Goal: Entertainment & Leisure: Browse casually

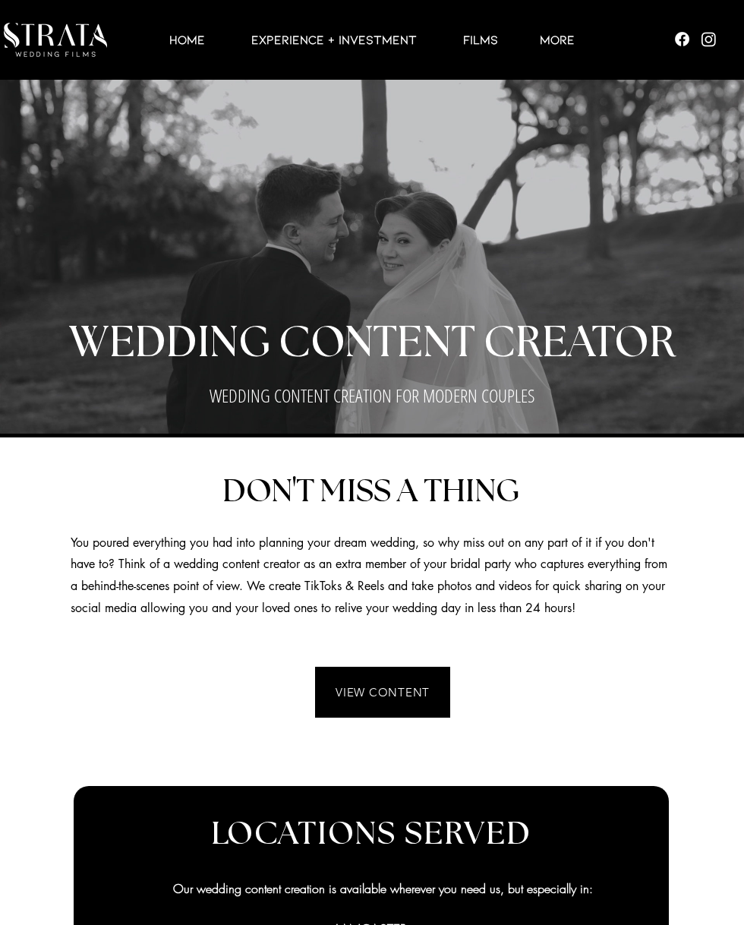
scroll to position [12, 0]
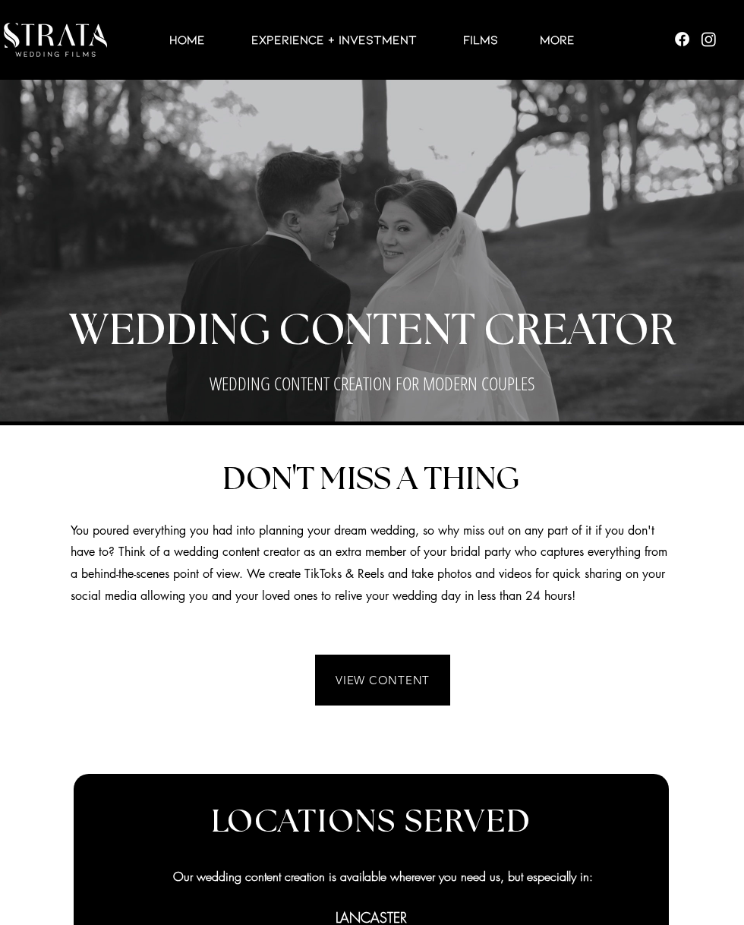
click at [410, 676] on span "VIEW CONTENT" at bounding box center [383, 680] width 94 height 14
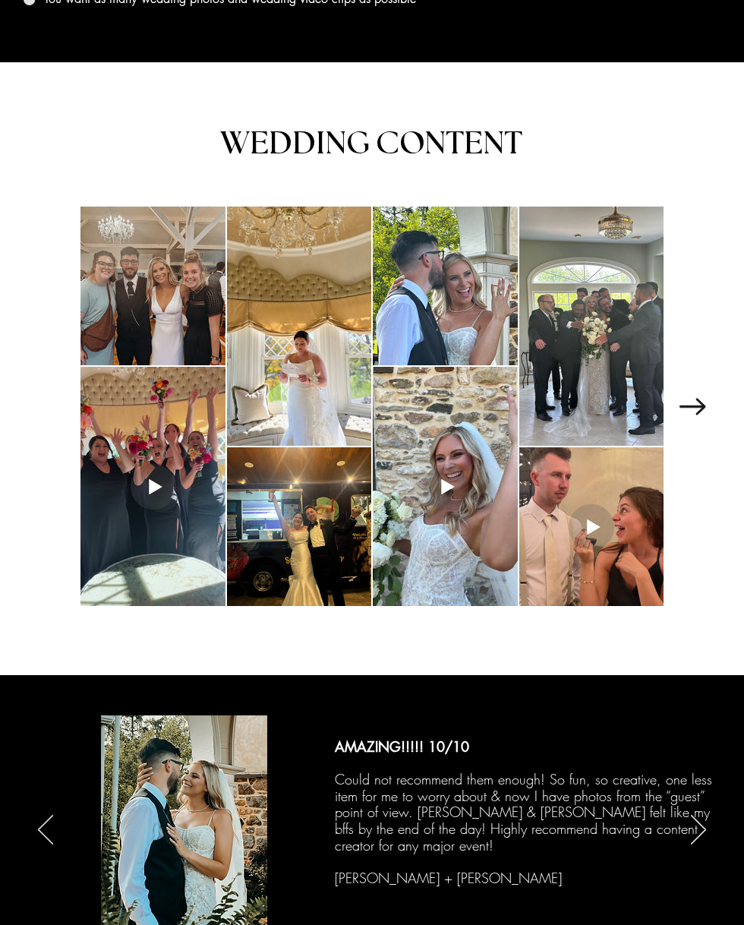
scroll to position [1988, 0]
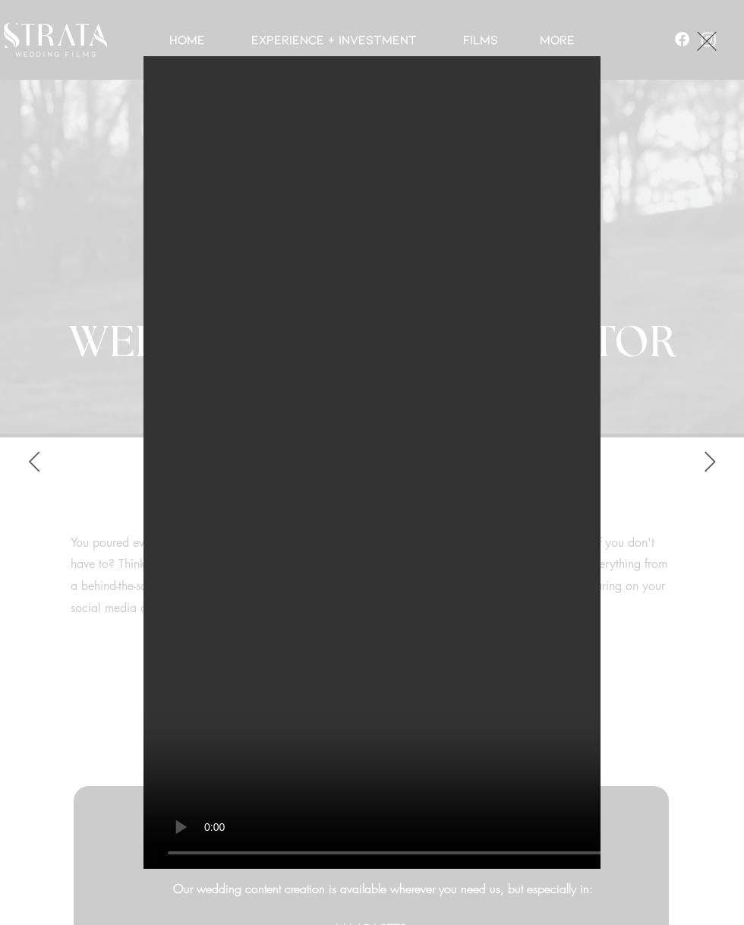
click at [717, 464] on button "Next Item" at bounding box center [710, 462] width 38 height 38
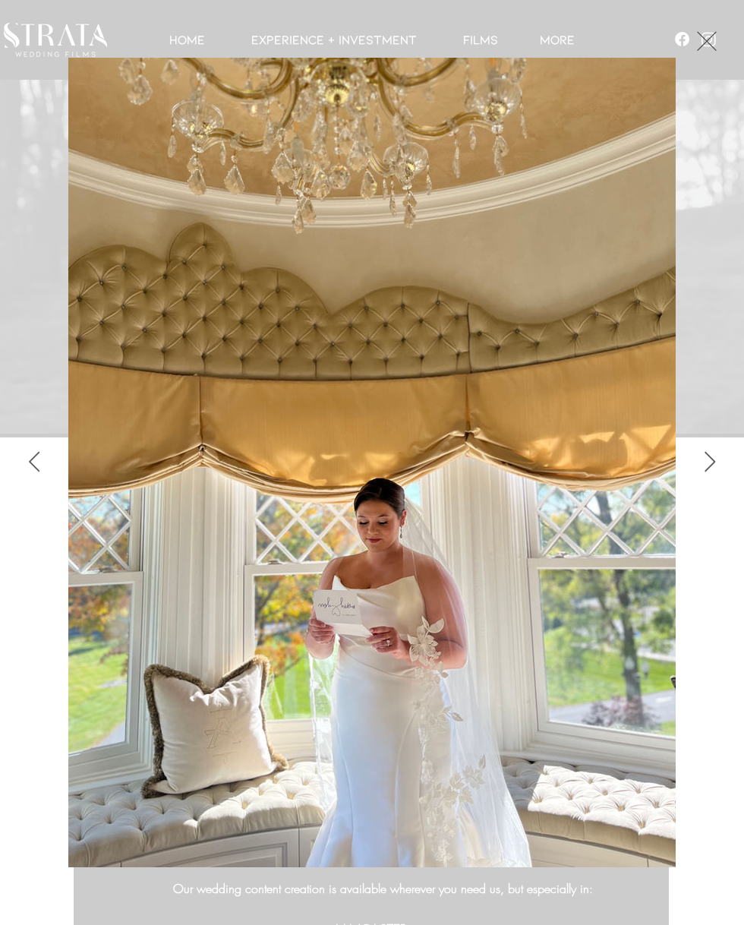
click at [703, 476] on button "Next Item" at bounding box center [710, 462] width 38 height 38
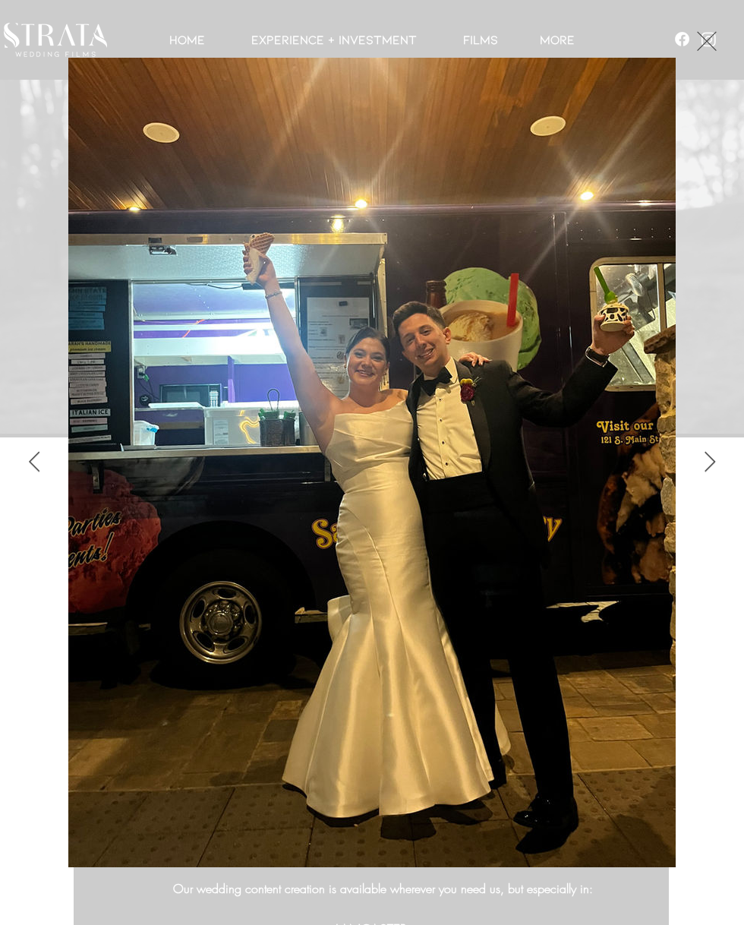
click at [707, 471] on button "Next Item" at bounding box center [710, 462] width 38 height 38
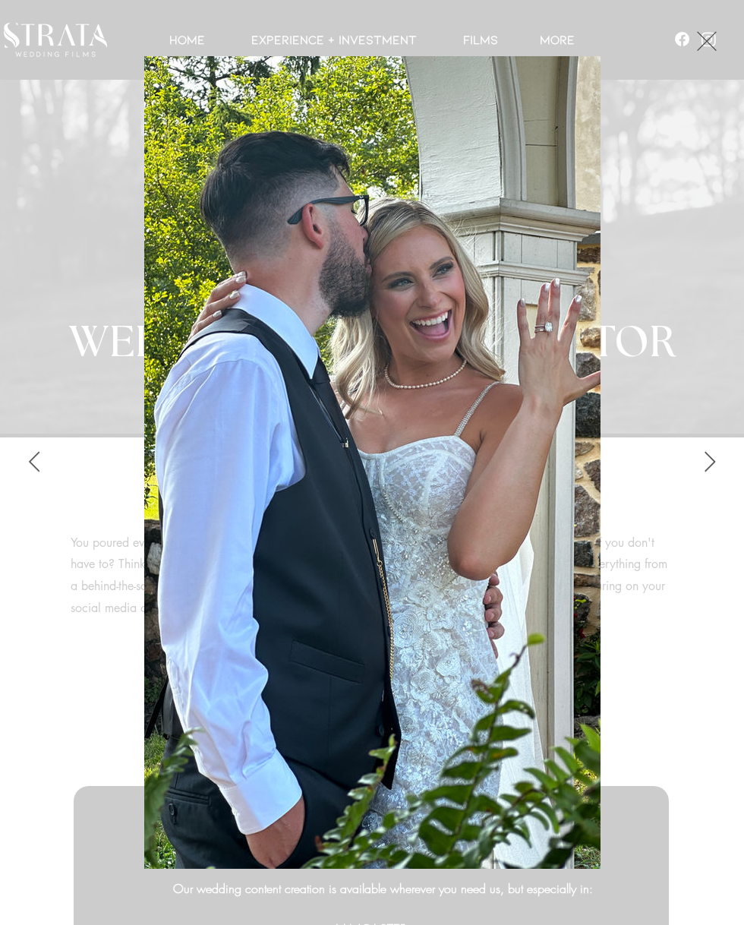
click at [707, 474] on button "Next Item" at bounding box center [710, 462] width 38 height 38
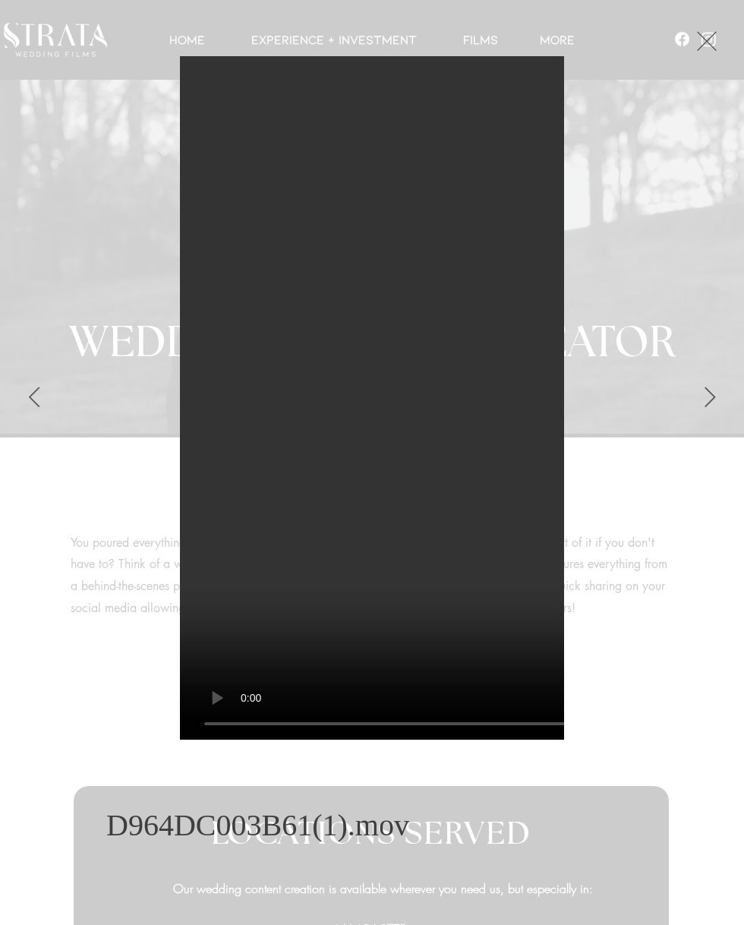
click at [717, 389] on button "Next Item" at bounding box center [710, 398] width 38 height 38
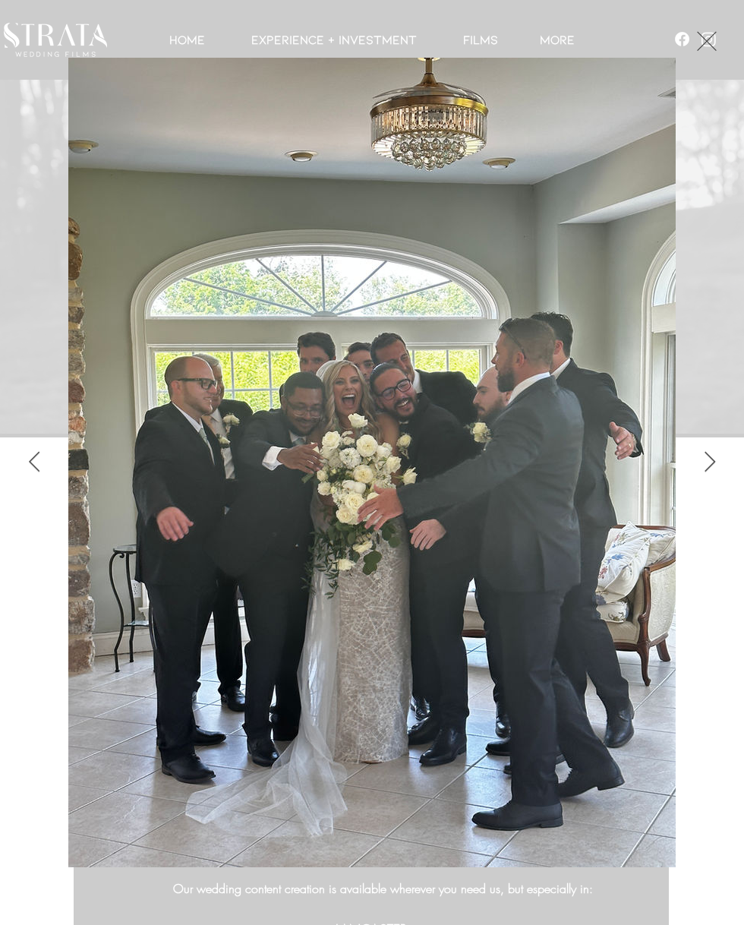
click at [711, 399] on div "Gallery item, detailed view" at bounding box center [372, 462] width 744 height 812
click at [692, 432] on div "Gallery item, detailed view" at bounding box center [372, 462] width 744 height 812
click at [707, 475] on button "Next Item" at bounding box center [710, 462] width 38 height 38
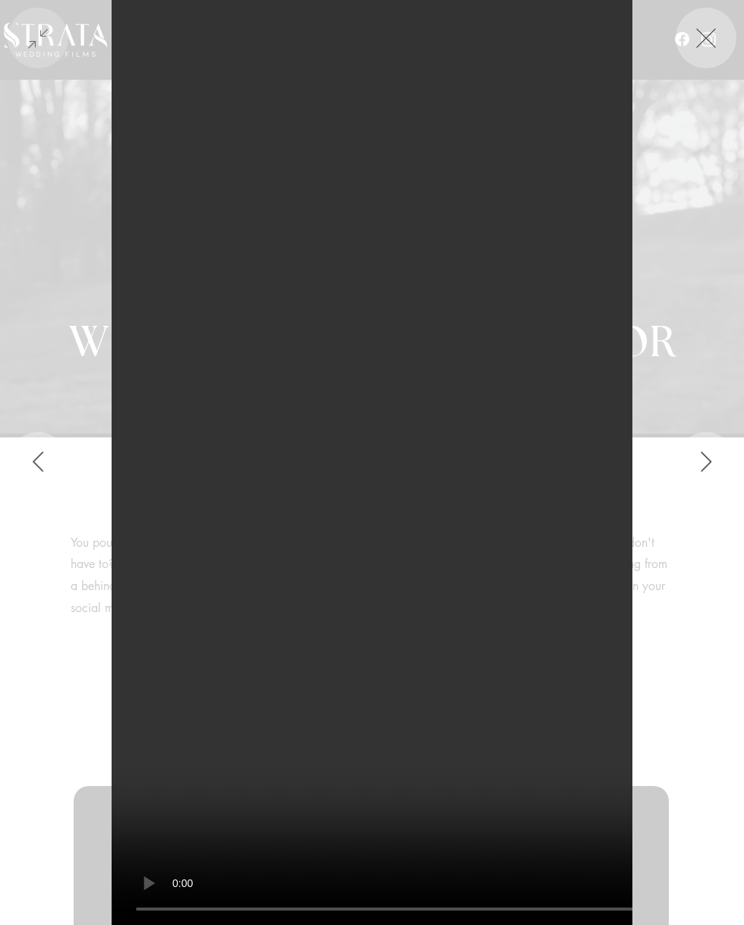
click at [692, 455] on button "Next Item" at bounding box center [706, 462] width 61 height 61
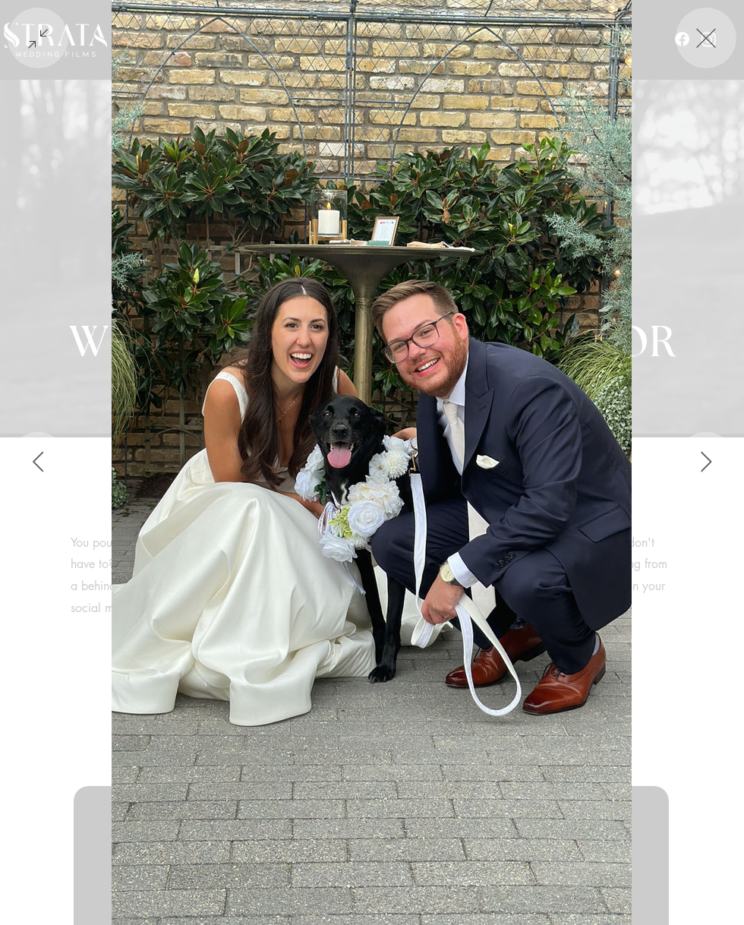
click at [707, 472] on button "Next Item" at bounding box center [706, 462] width 61 height 61
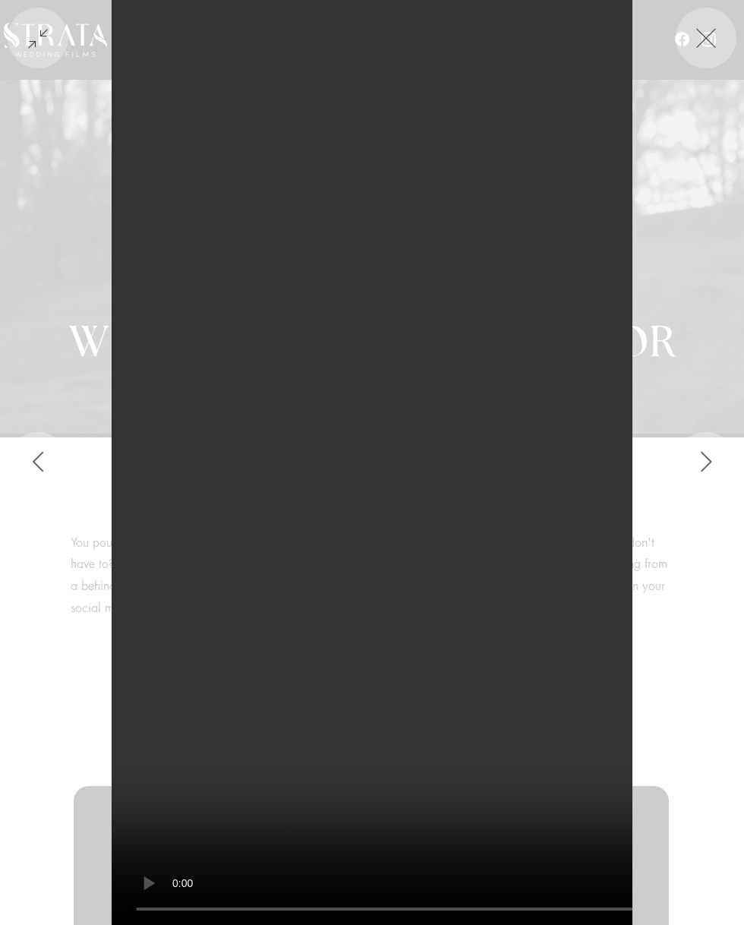
click at [695, 465] on button "Next Item" at bounding box center [706, 462] width 61 height 61
click at [692, 464] on button "Next Item" at bounding box center [706, 462] width 61 height 61
